Goal: Check status: Check status

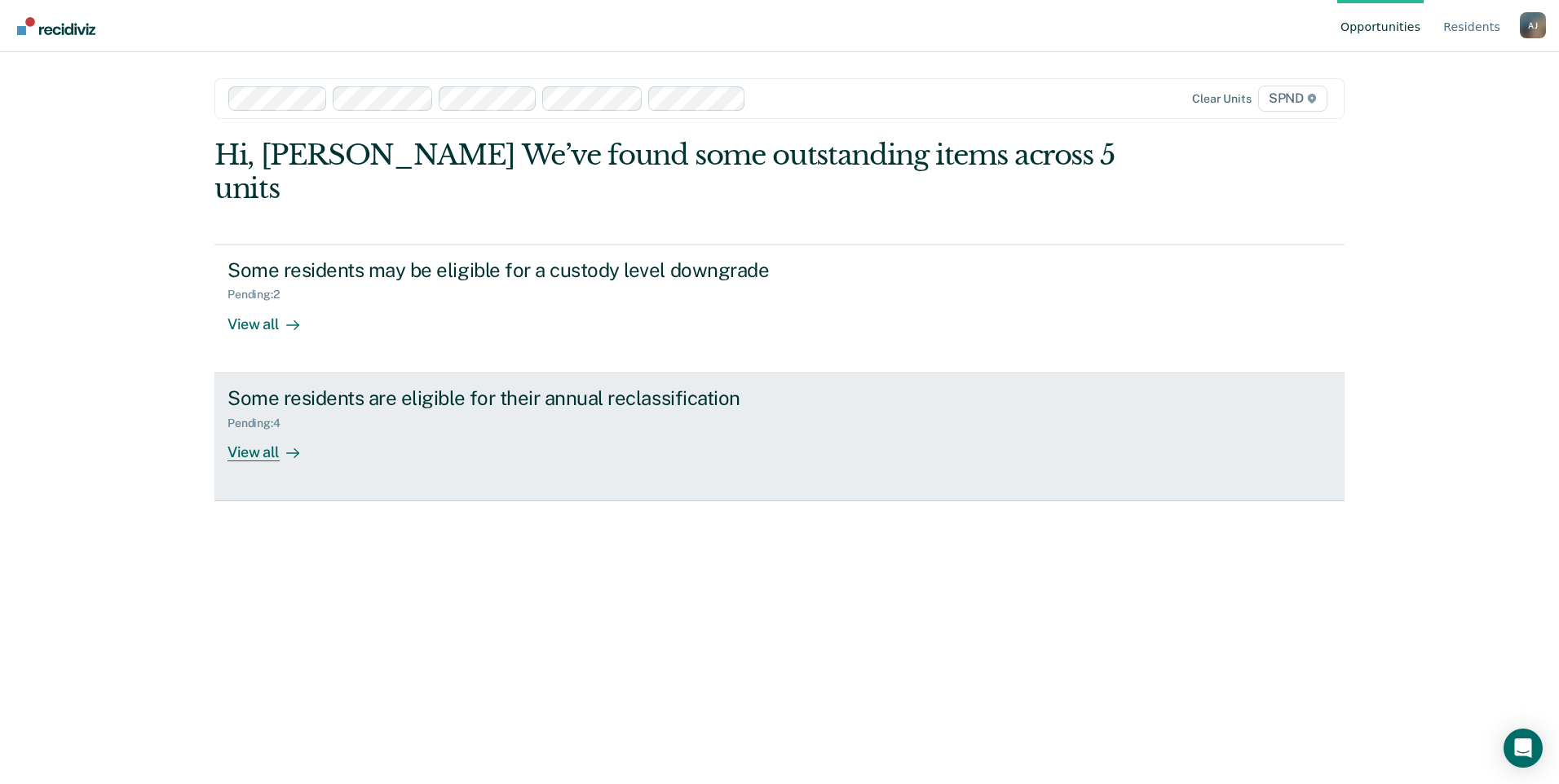
click at [267, 429] on div "View all" at bounding box center [273, 445] width 92 height 32
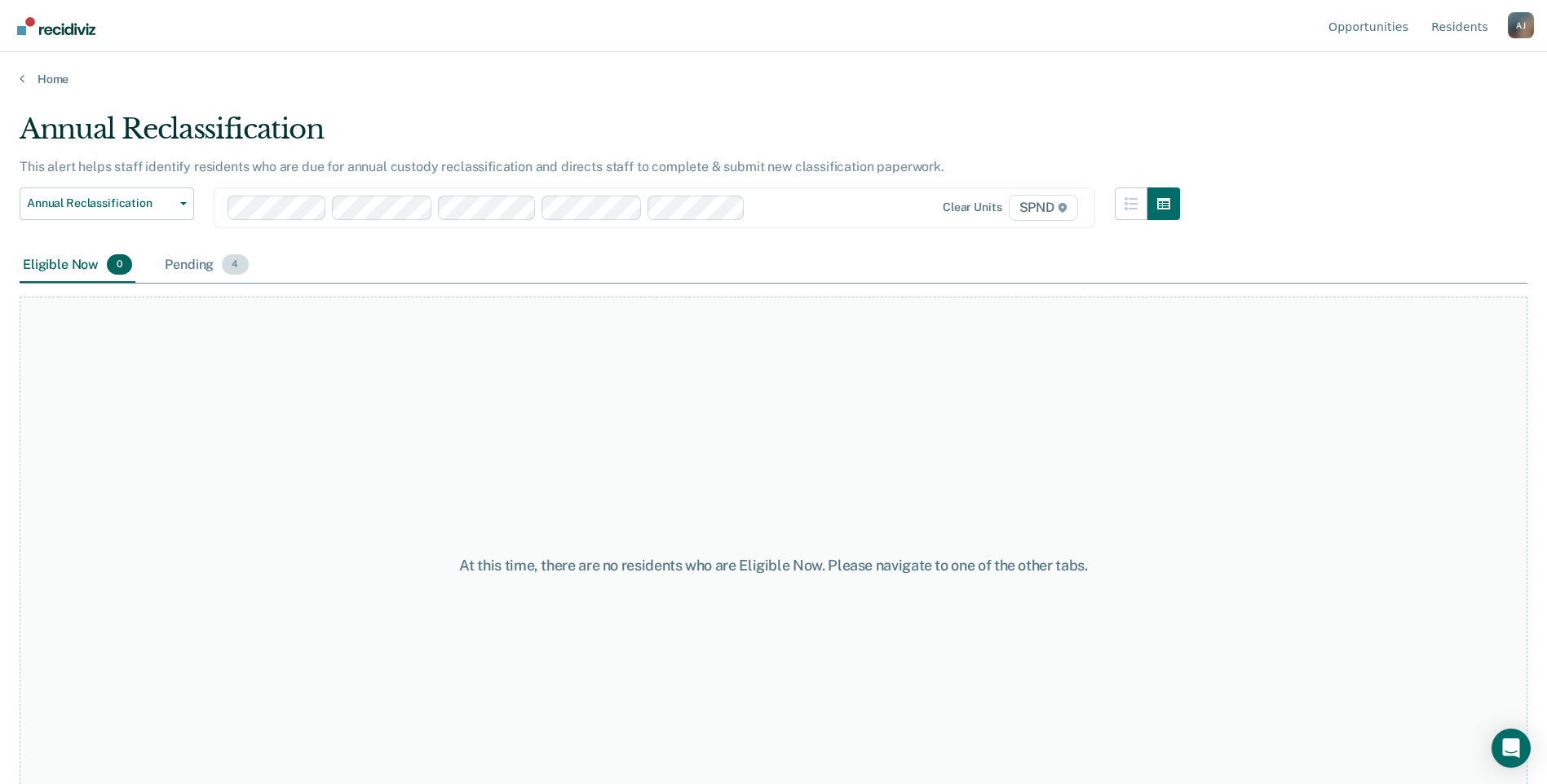
click at [191, 267] on div "Pending 4" at bounding box center [206, 266] width 90 height 35
